Goal: Navigation & Orientation: Find specific page/section

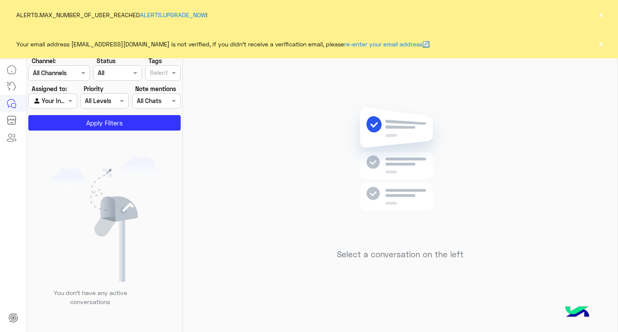
click at [600, 13] on button "×" at bounding box center [601, 14] width 9 height 9
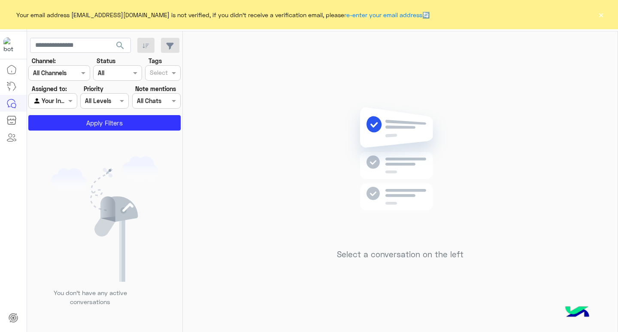
click at [601, 15] on button "×" at bounding box center [601, 14] width 9 height 9
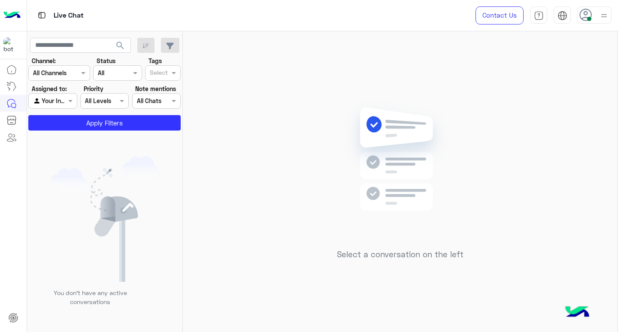
click at [593, 17] on div at bounding box center [594, 14] width 34 height 17
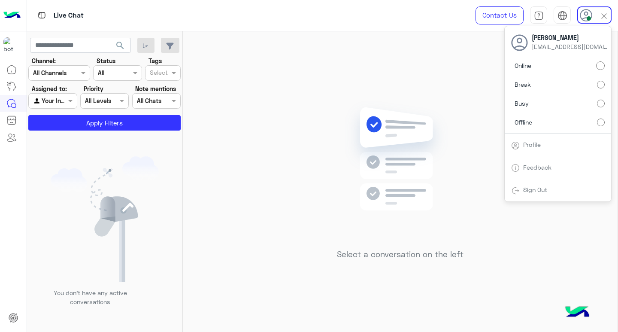
click at [601, 99] on label "Busy" at bounding box center [558, 103] width 94 height 15
click at [326, 178] on div "Select a conversation on the left" at bounding box center [400, 183] width 435 height 304
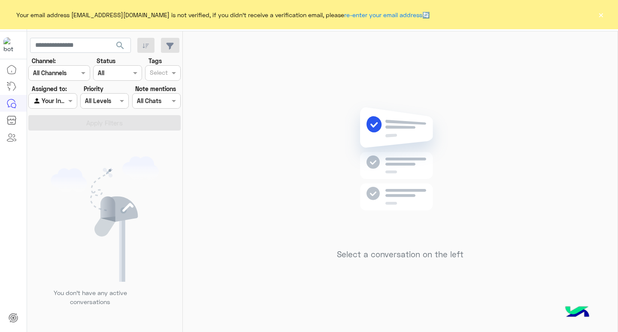
click at [603, 14] on button "×" at bounding box center [601, 14] width 9 height 9
